Goal: Answer question/provide support: Answer question/provide support

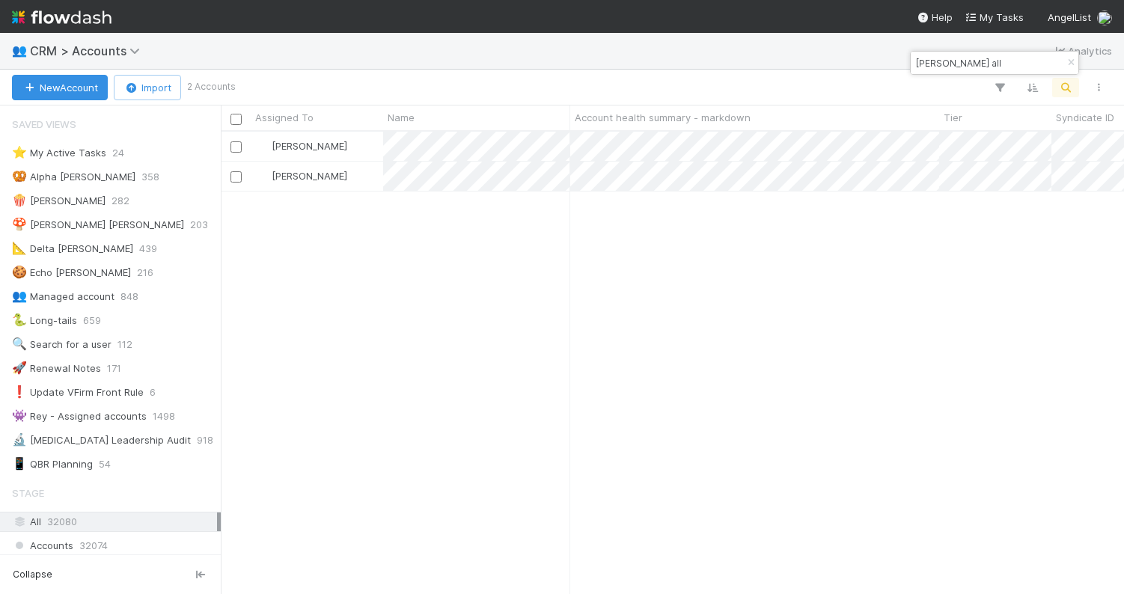
scroll to position [462, 903]
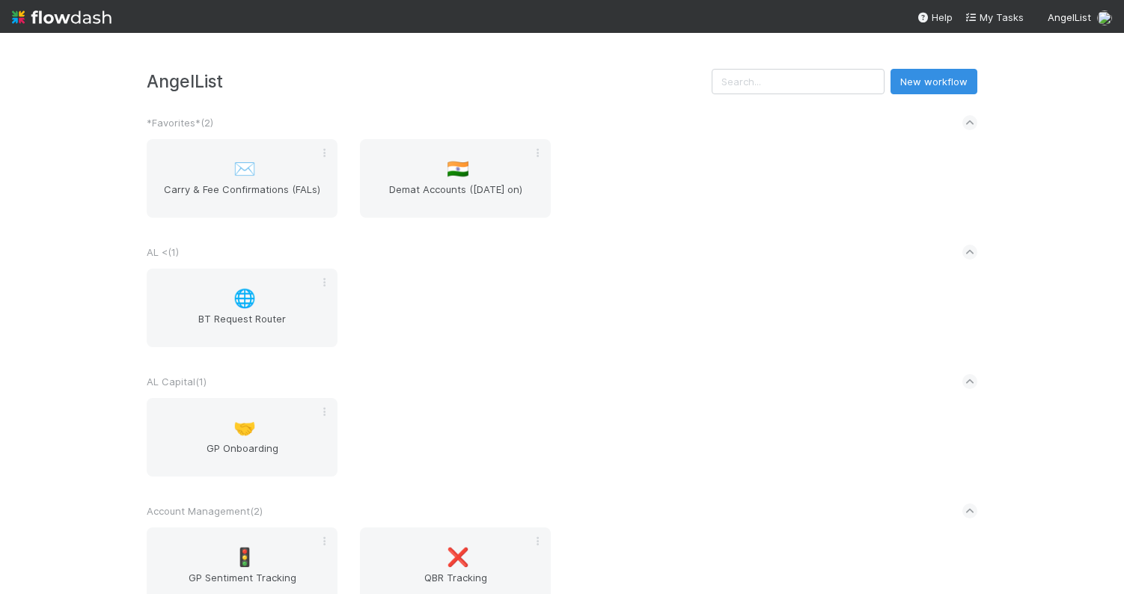
scroll to position [1914, 0]
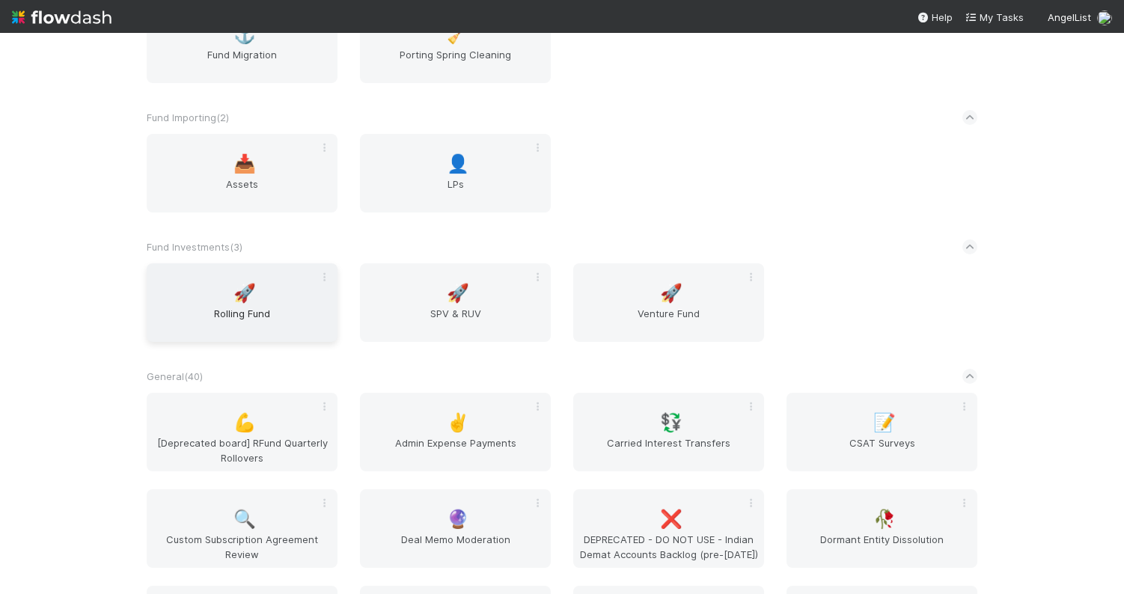
click at [275, 300] on div "🚀 Rolling Fund" at bounding box center [242, 302] width 191 height 79
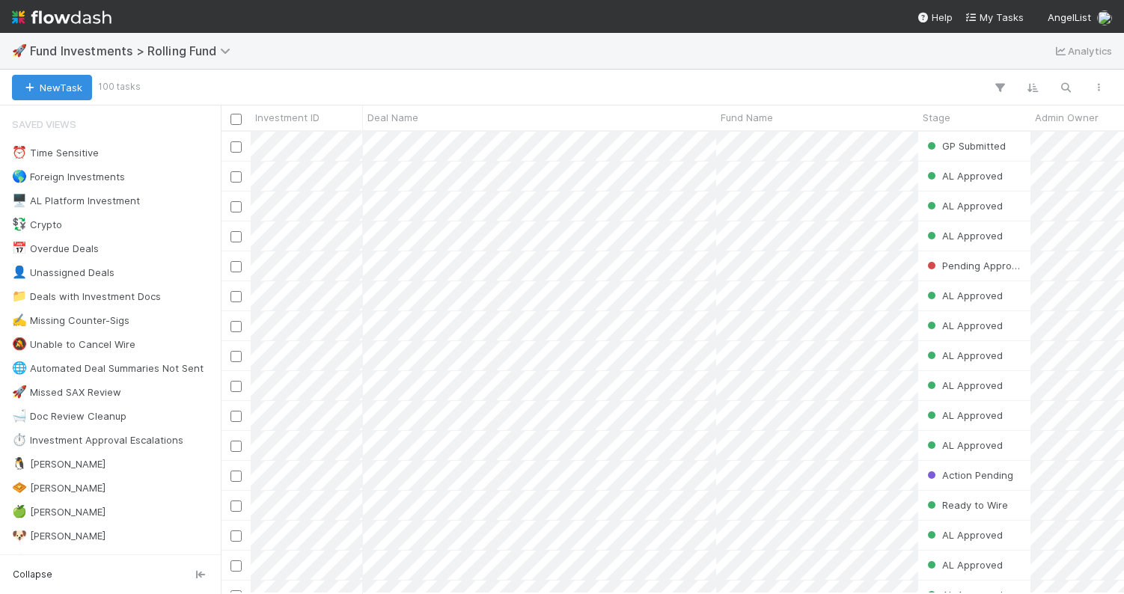
scroll to position [0, 1]
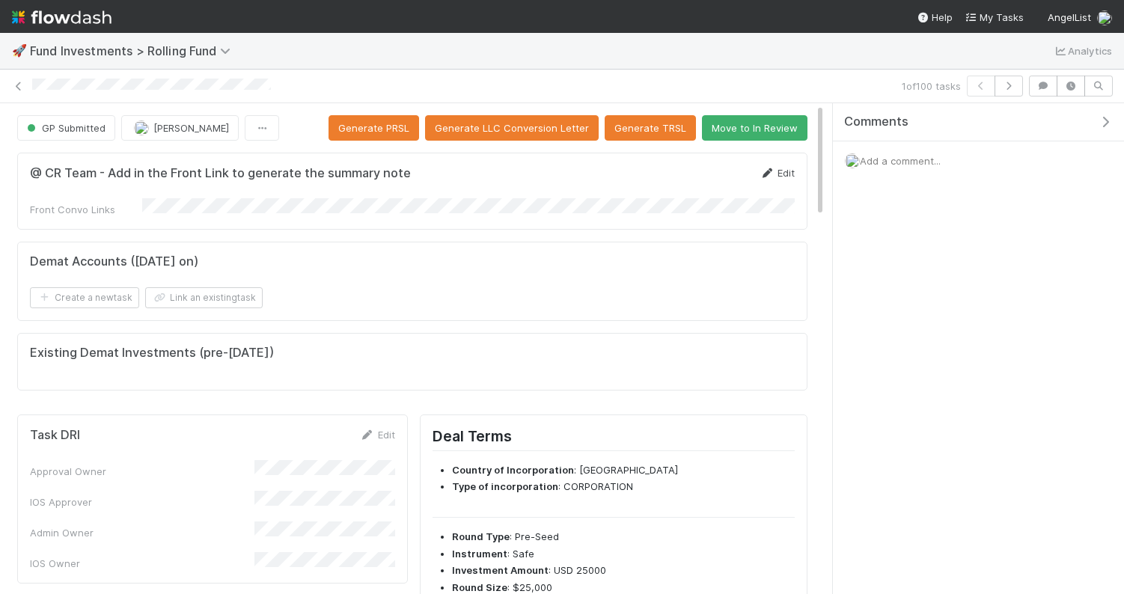
click at [786, 176] on link "Edit" at bounding box center [777, 173] width 35 height 12
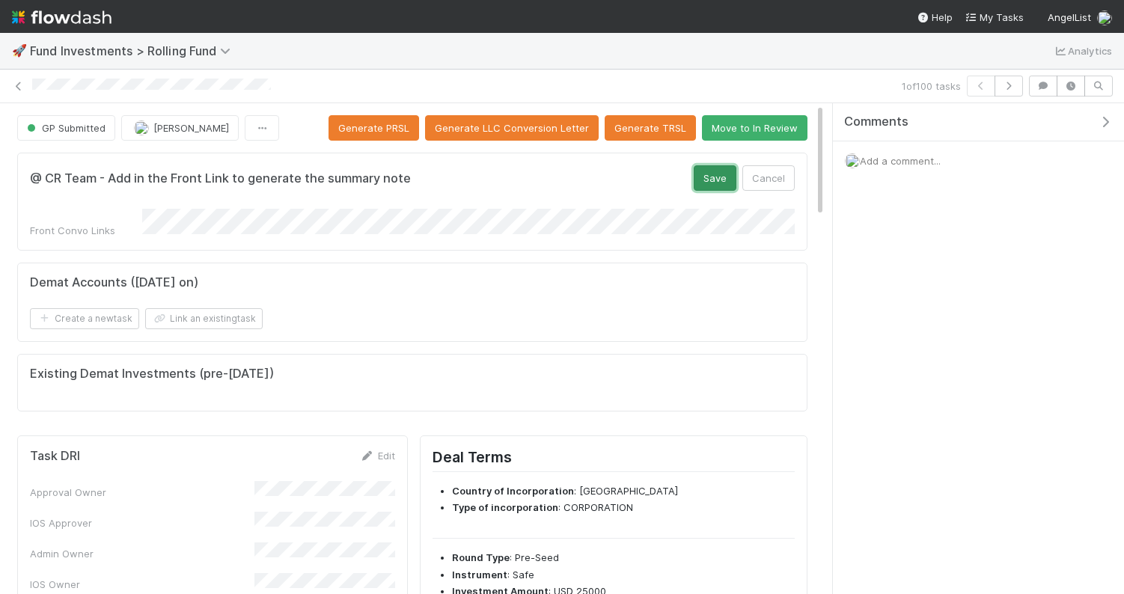
click at [700, 181] on button "Save" at bounding box center [715, 177] width 43 height 25
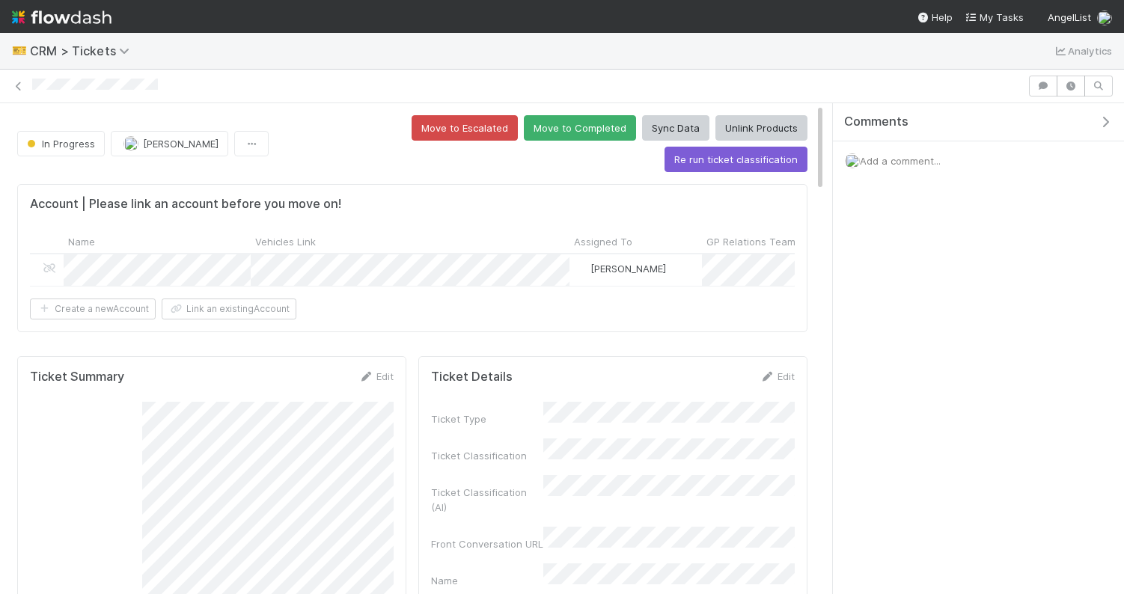
click at [911, 159] on span "Add a comment..." at bounding box center [900, 161] width 81 height 12
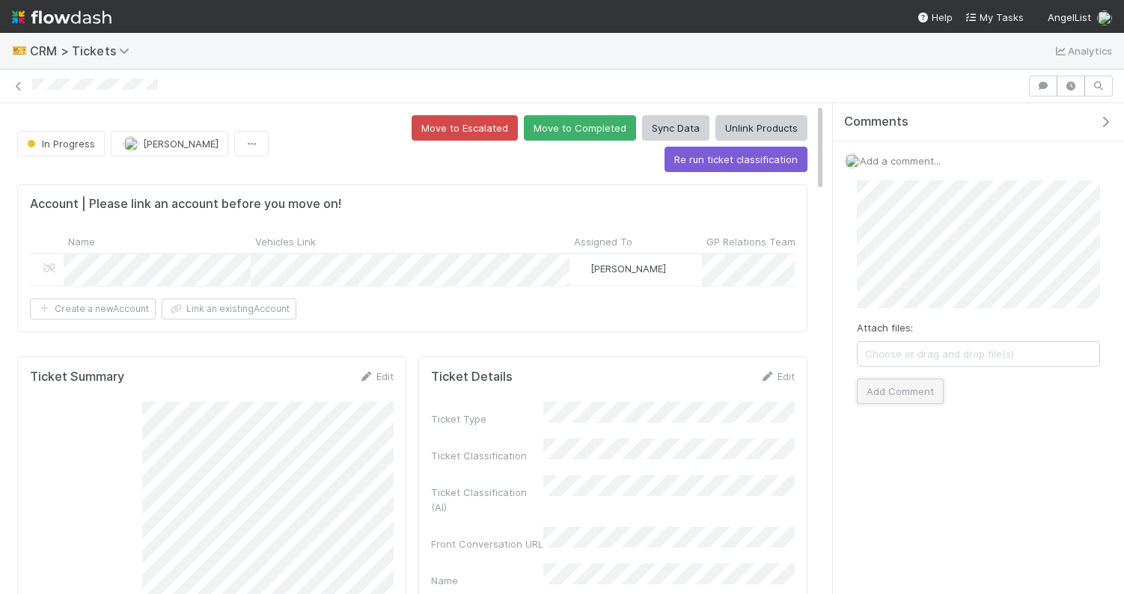
click at [902, 391] on button "Add Comment" at bounding box center [900, 391] width 87 height 25
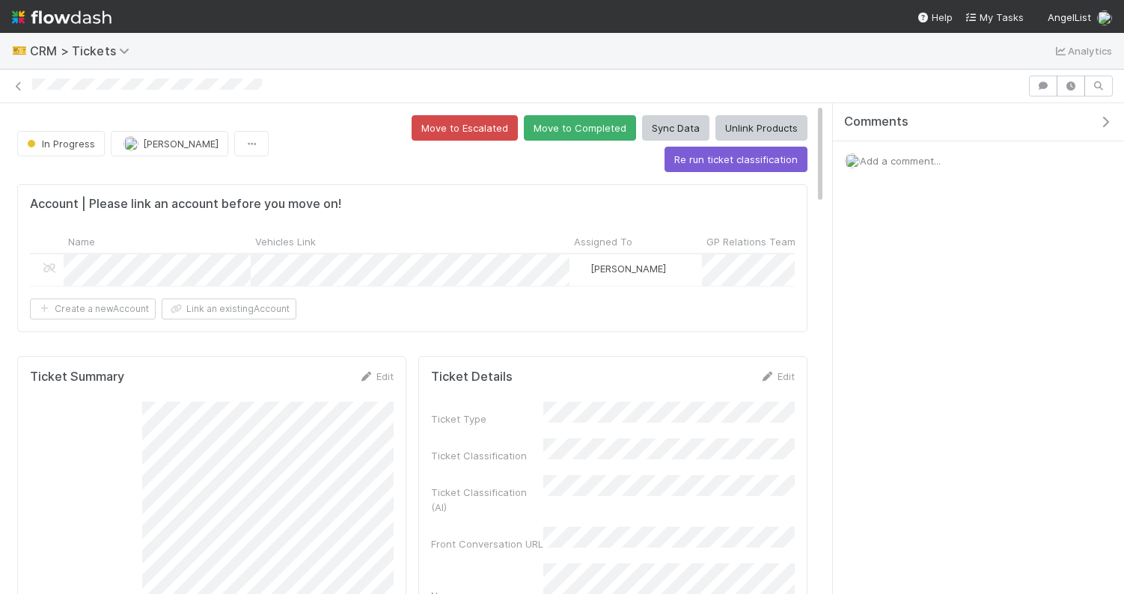
click at [885, 165] on span "Add a comment..." at bounding box center [900, 161] width 81 height 12
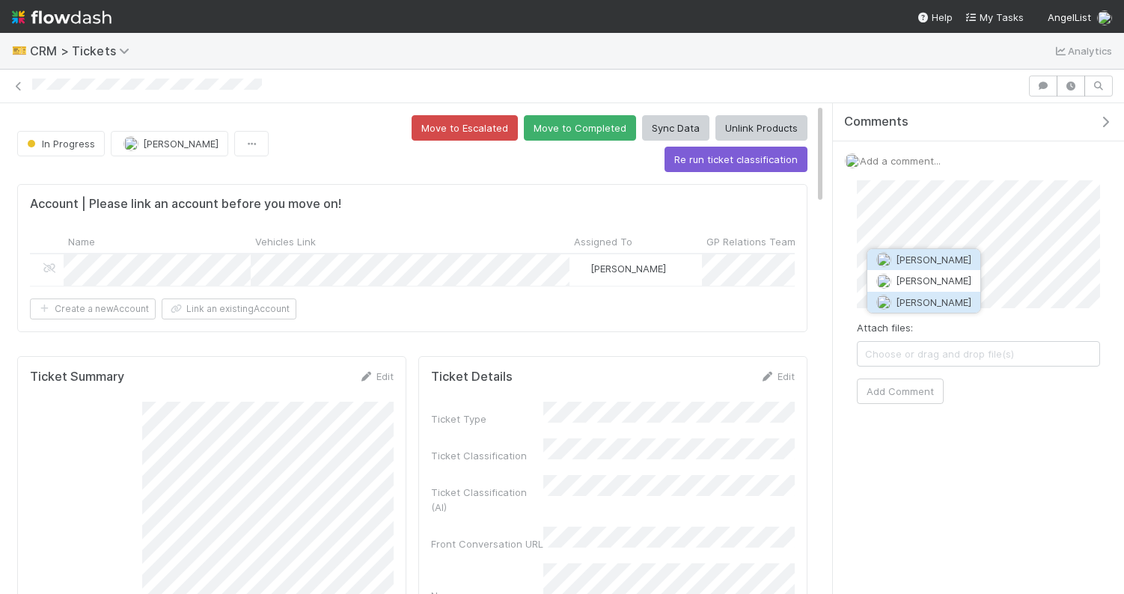
click at [912, 298] on span "[PERSON_NAME]" at bounding box center [934, 302] width 76 height 12
click at [909, 394] on button "Add Comment" at bounding box center [900, 391] width 87 height 25
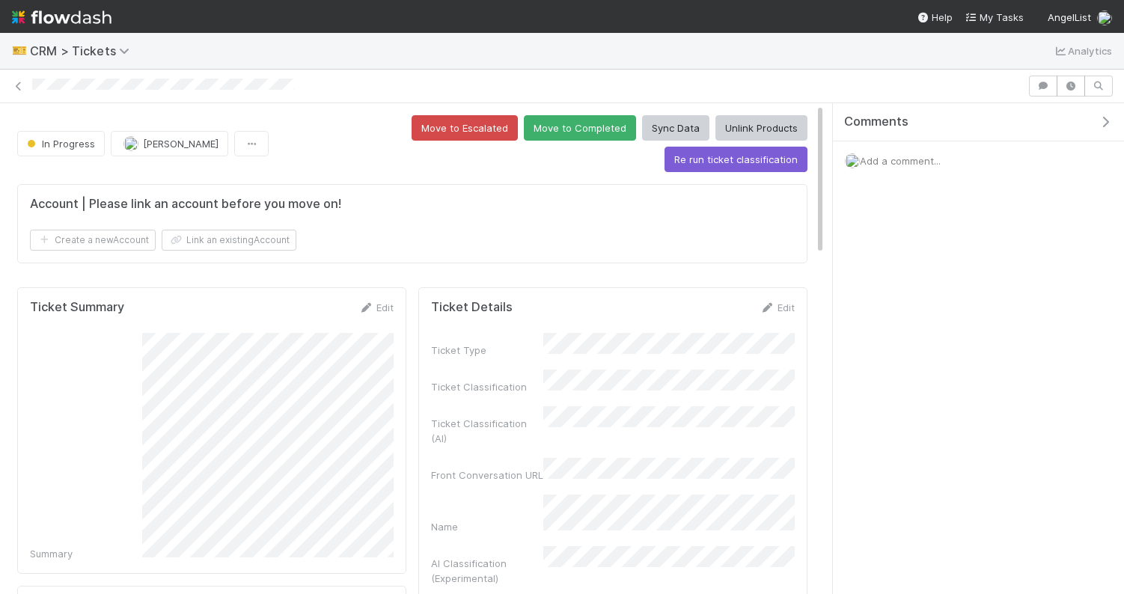
click at [905, 159] on span "Add a comment..." at bounding box center [900, 161] width 81 height 12
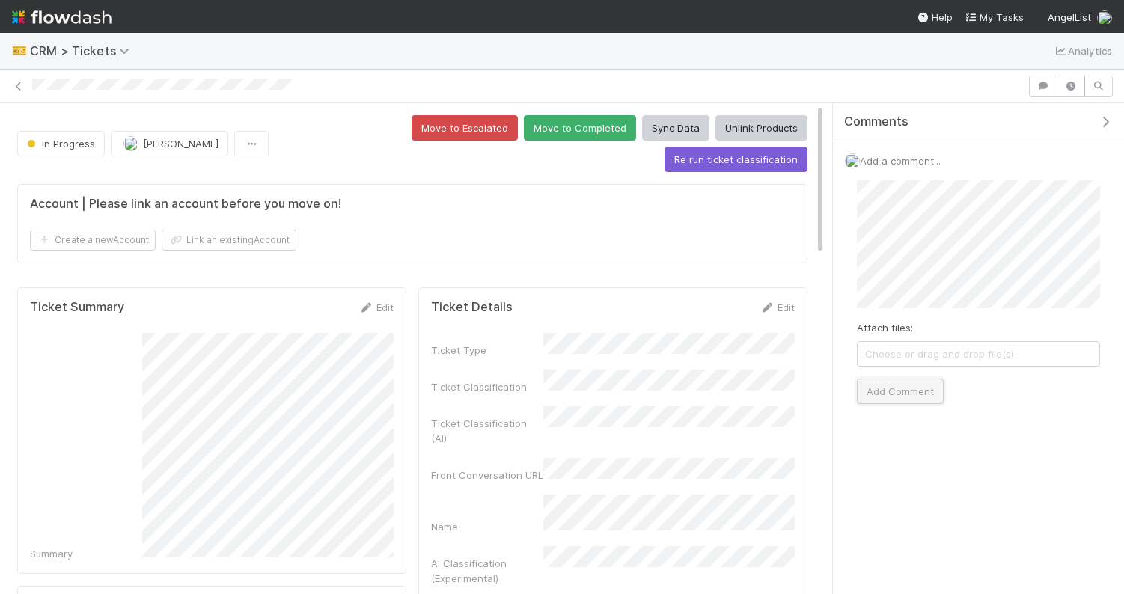
click at [888, 389] on button "Add Comment" at bounding box center [900, 391] width 87 height 25
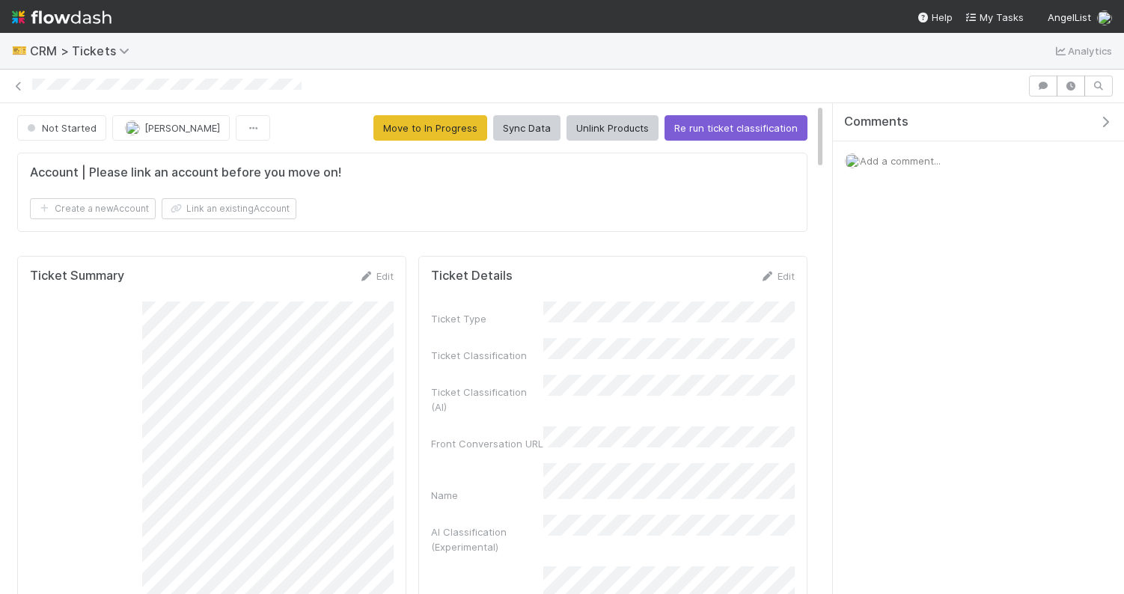
click at [918, 162] on span "Add a comment..." at bounding box center [900, 161] width 81 height 12
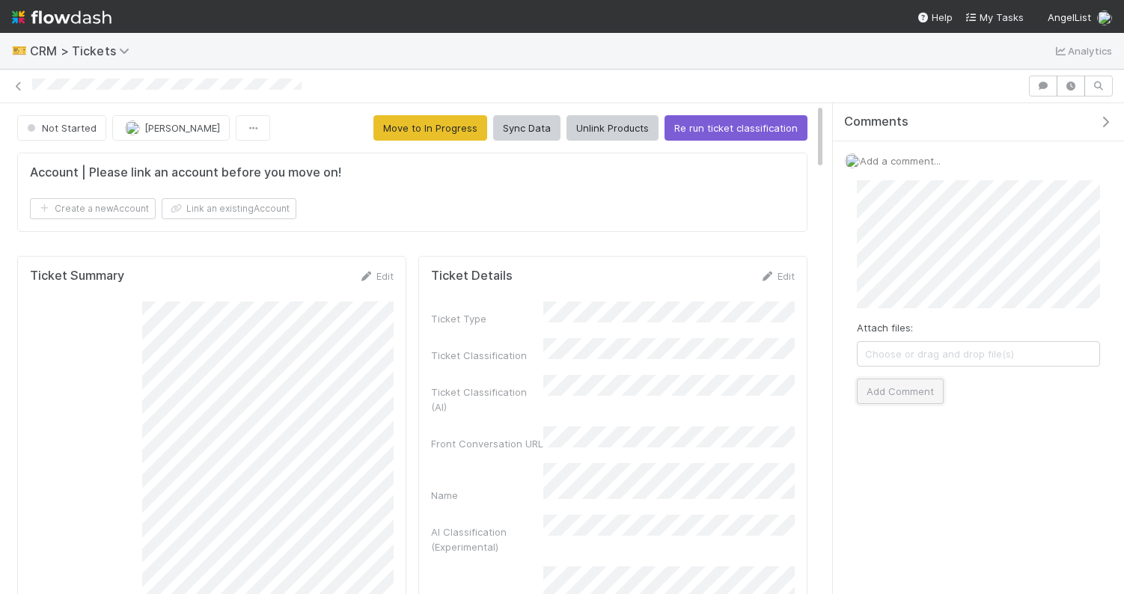
click at [888, 388] on button "Add Comment" at bounding box center [900, 391] width 87 height 25
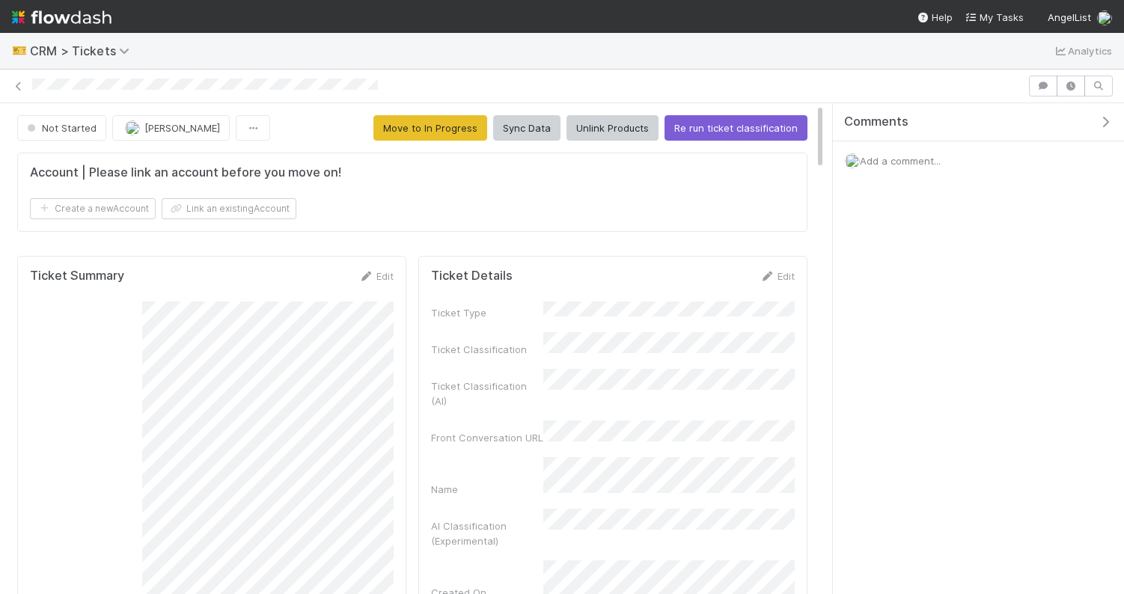
click at [910, 163] on span "Add a comment..." at bounding box center [900, 161] width 81 height 12
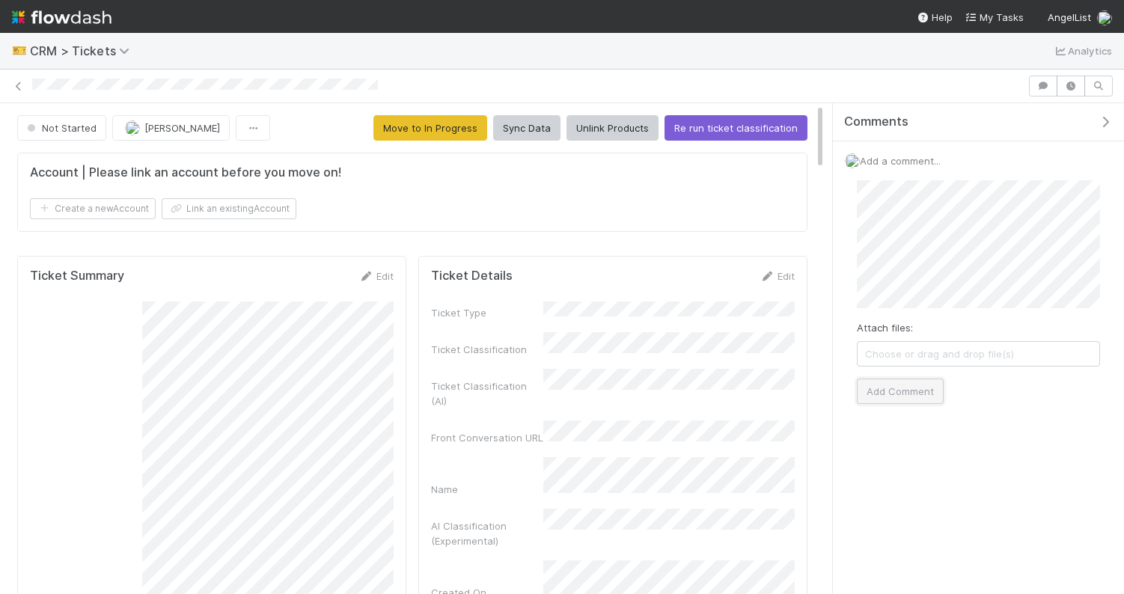
click at [888, 392] on button "Add Comment" at bounding box center [900, 391] width 87 height 25
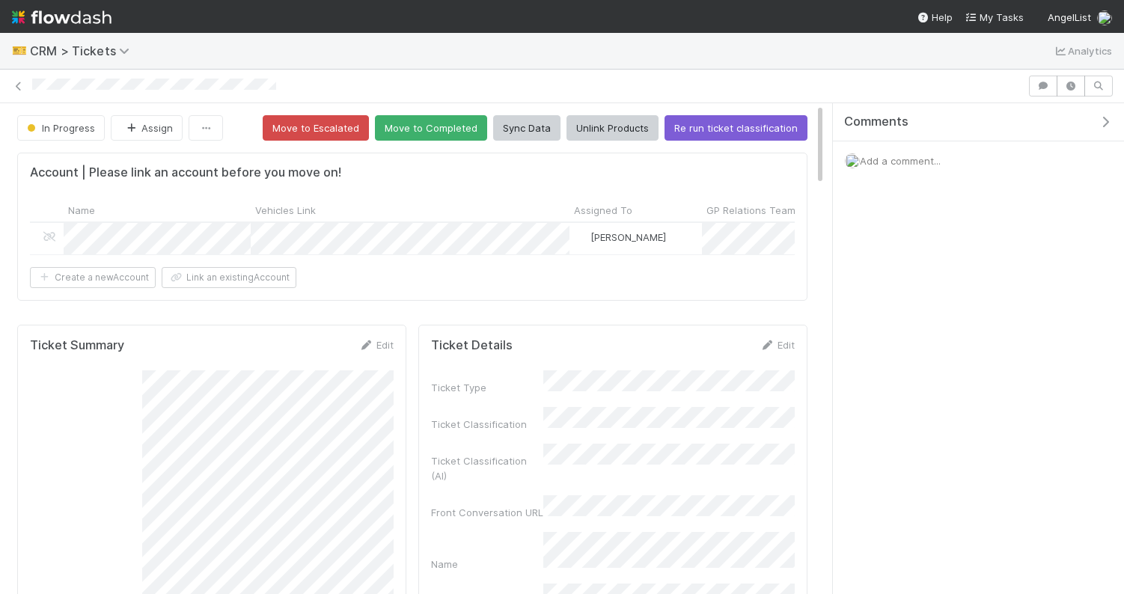
click at [897, 161] on span "Add a comment..." at bounding box center [900, 161] width 81 height 12
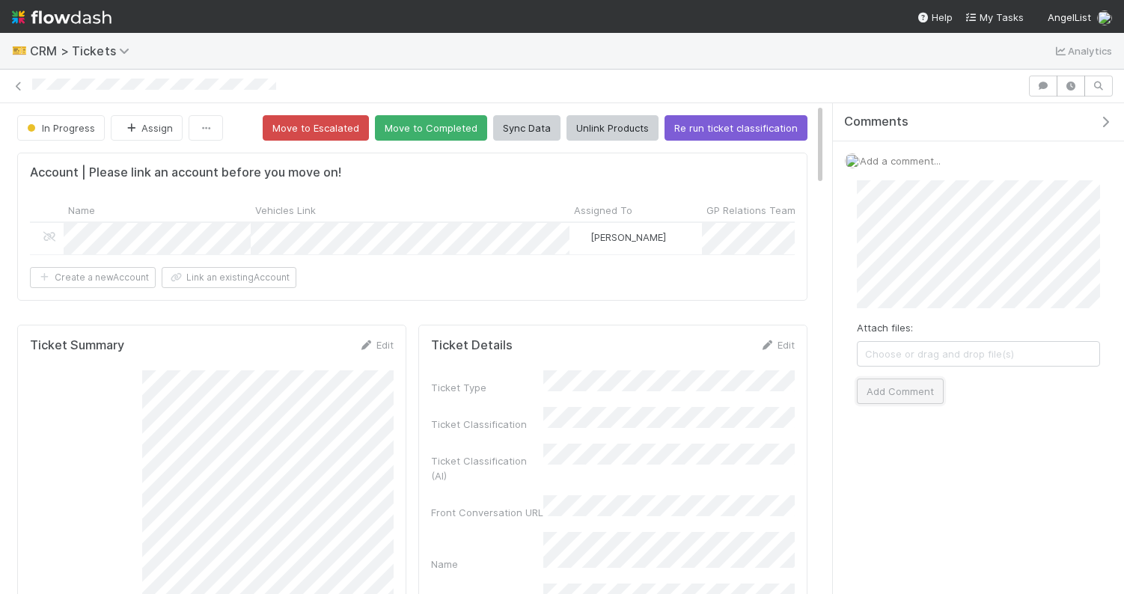
click at [908, 397] on button "Add Comment" at bounding box center [900, 391] width 87 height 25
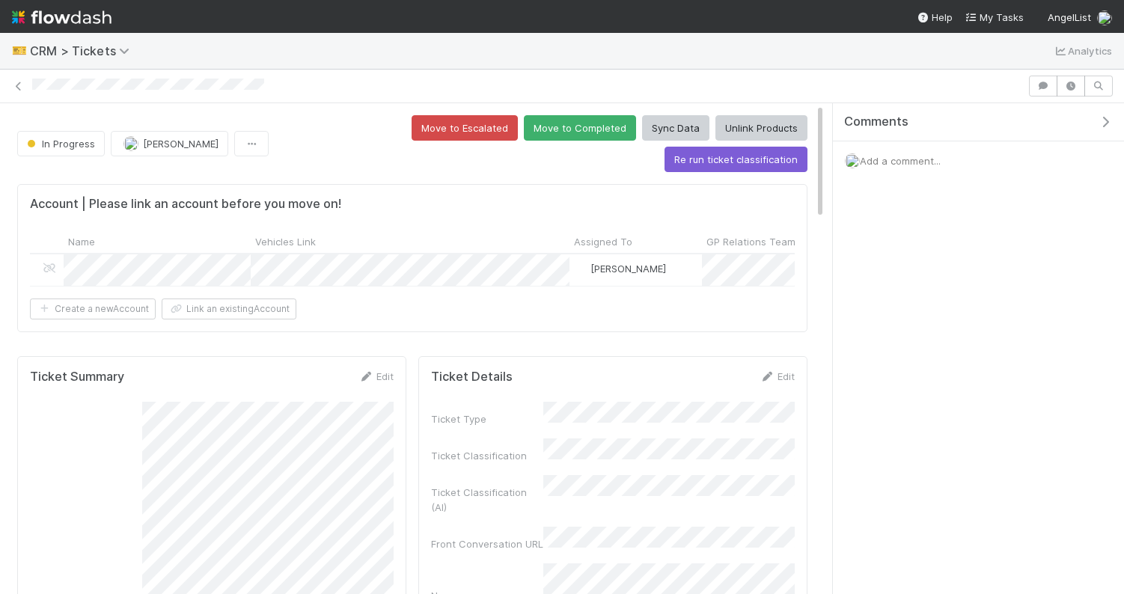
click at [919, 162] on span "Add a comment..." at bounding box center [900, 161] width 81 height 12
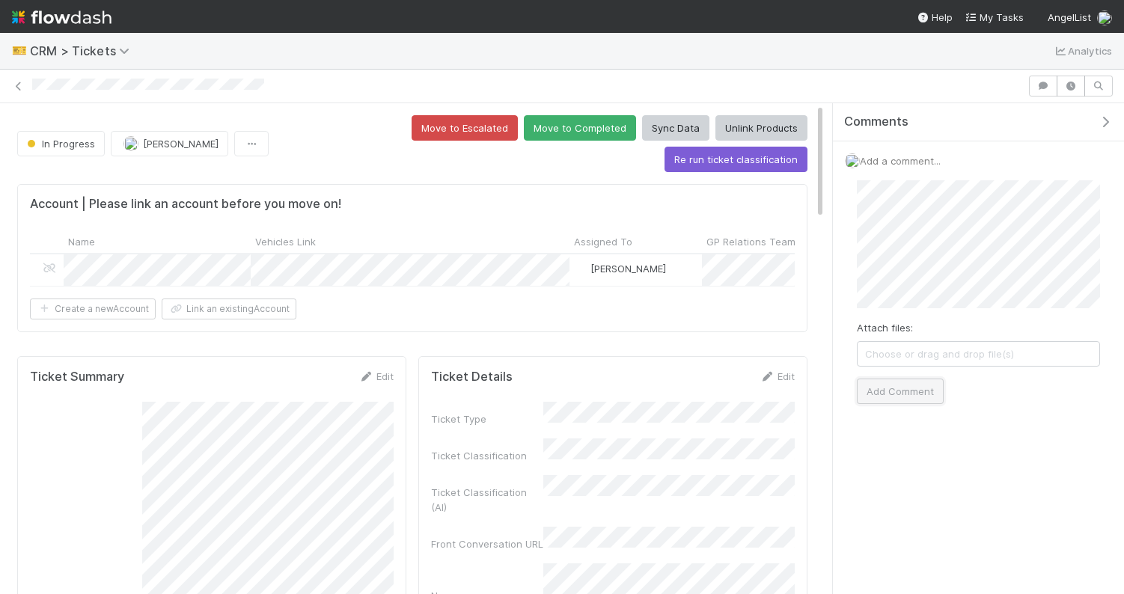
click at [914, 391] on button "Add Comment" at bounding box center [900, 391] width 87 height 25
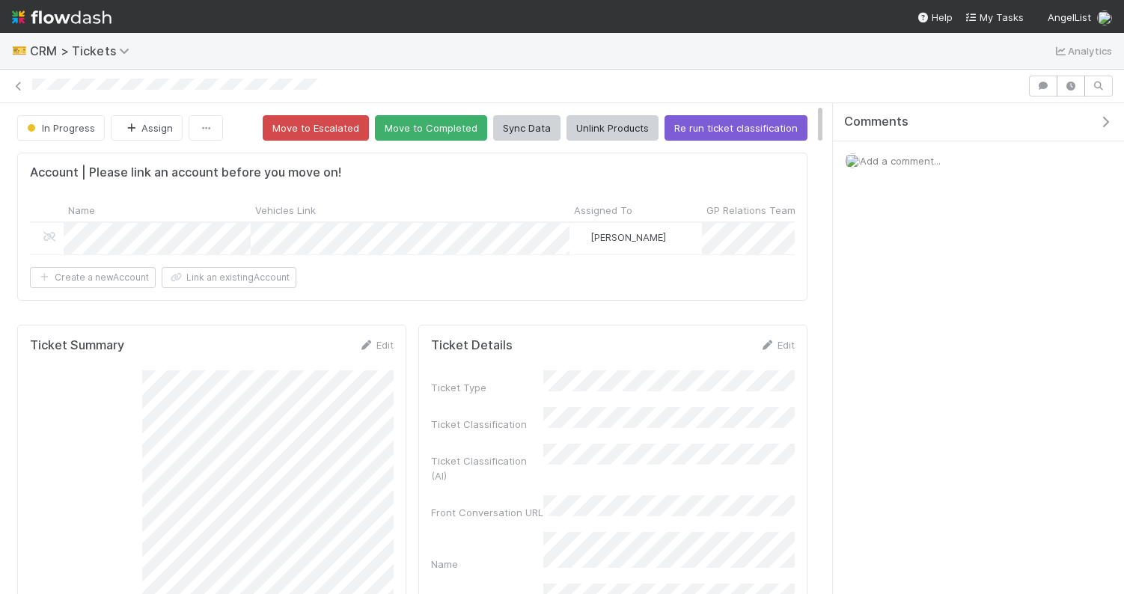
click at [891, 157] on span "Add a comment..." at bounding box center [900, 161] width 81 height 12
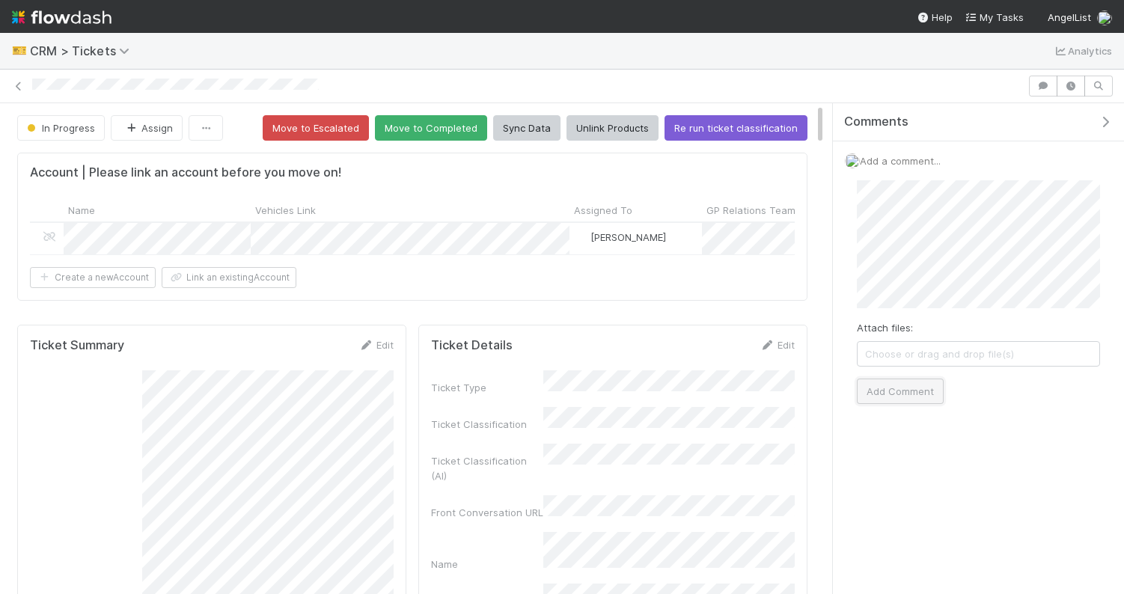
click at [881, 392] on button "Add Comment" at bounding box center [900, 391] width 87 height 25
